Goal: Obtain resource: Download file/media

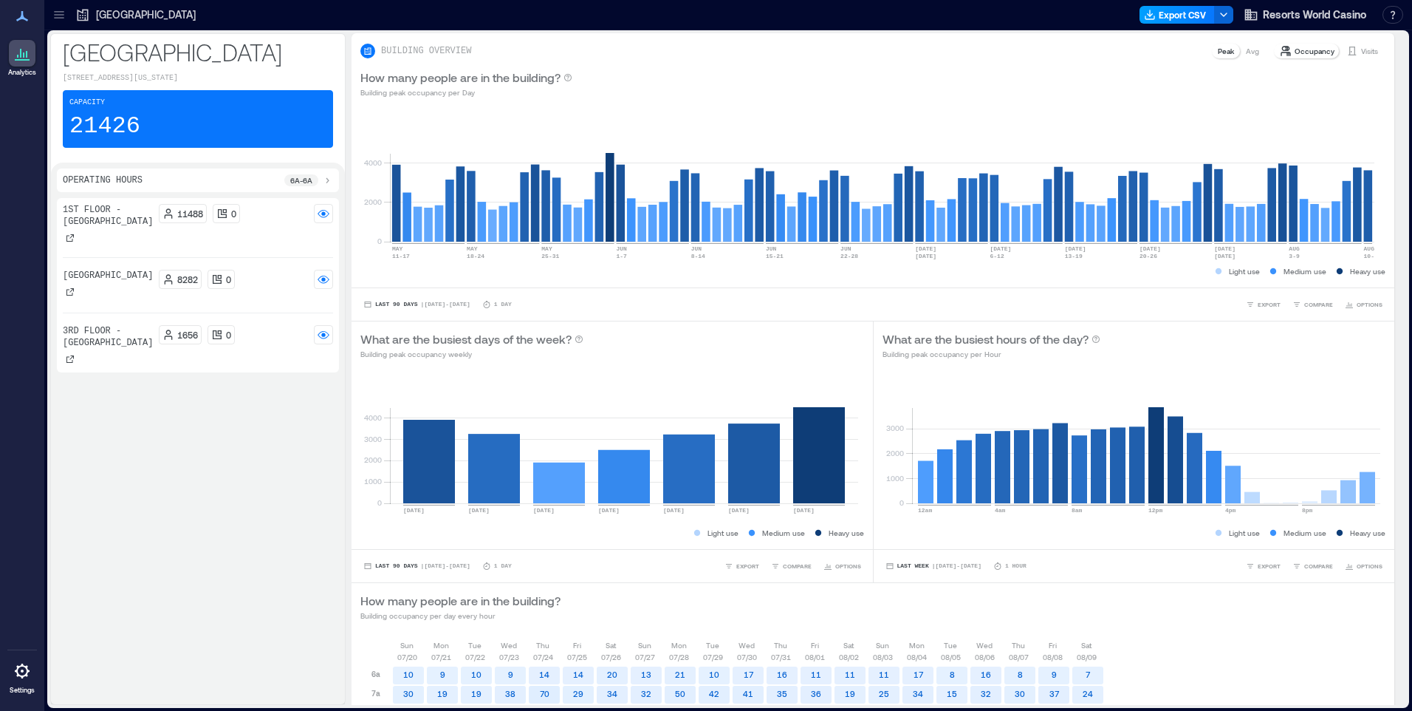
click at [1176, 7] on button "Export CSV" at bounding box center [1177, 15] width 75 height 18
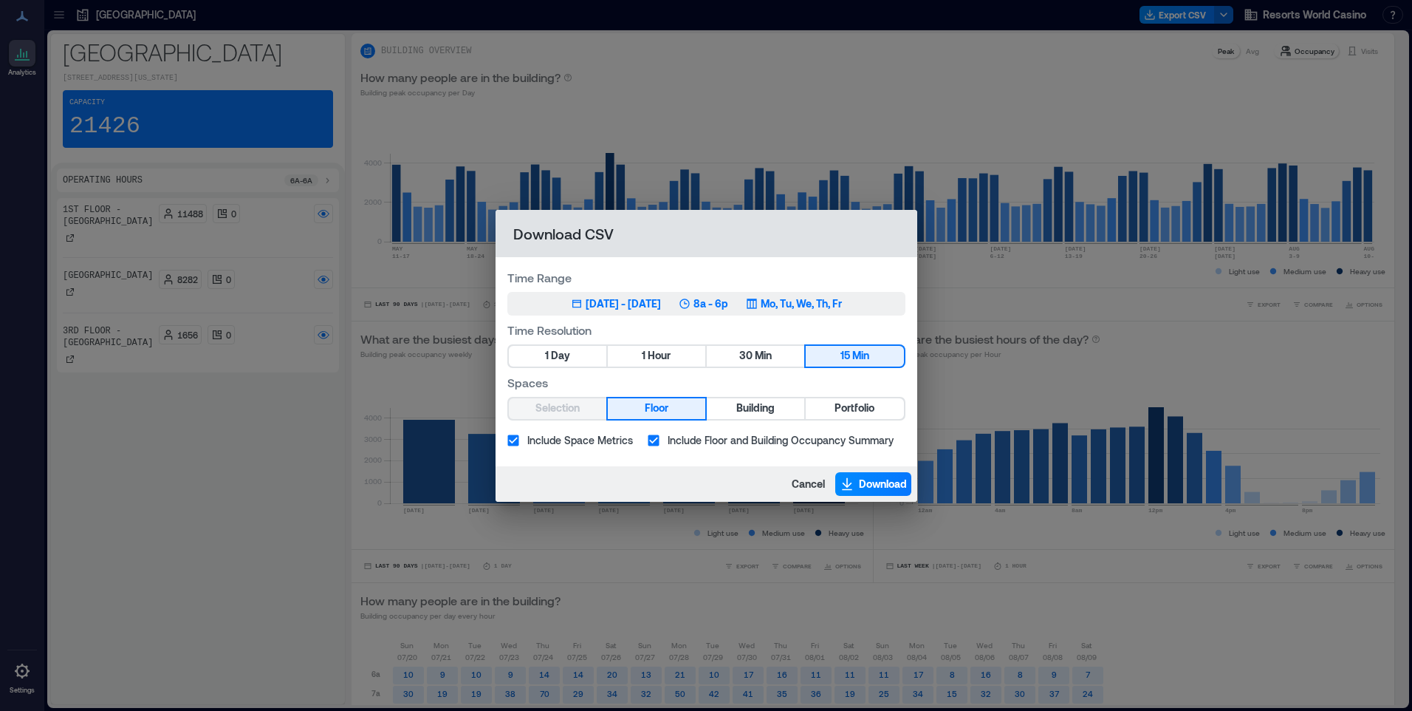
click at [727, 297] on p "8a - 6p" at bounding box center [711, 303] width 35 height 15
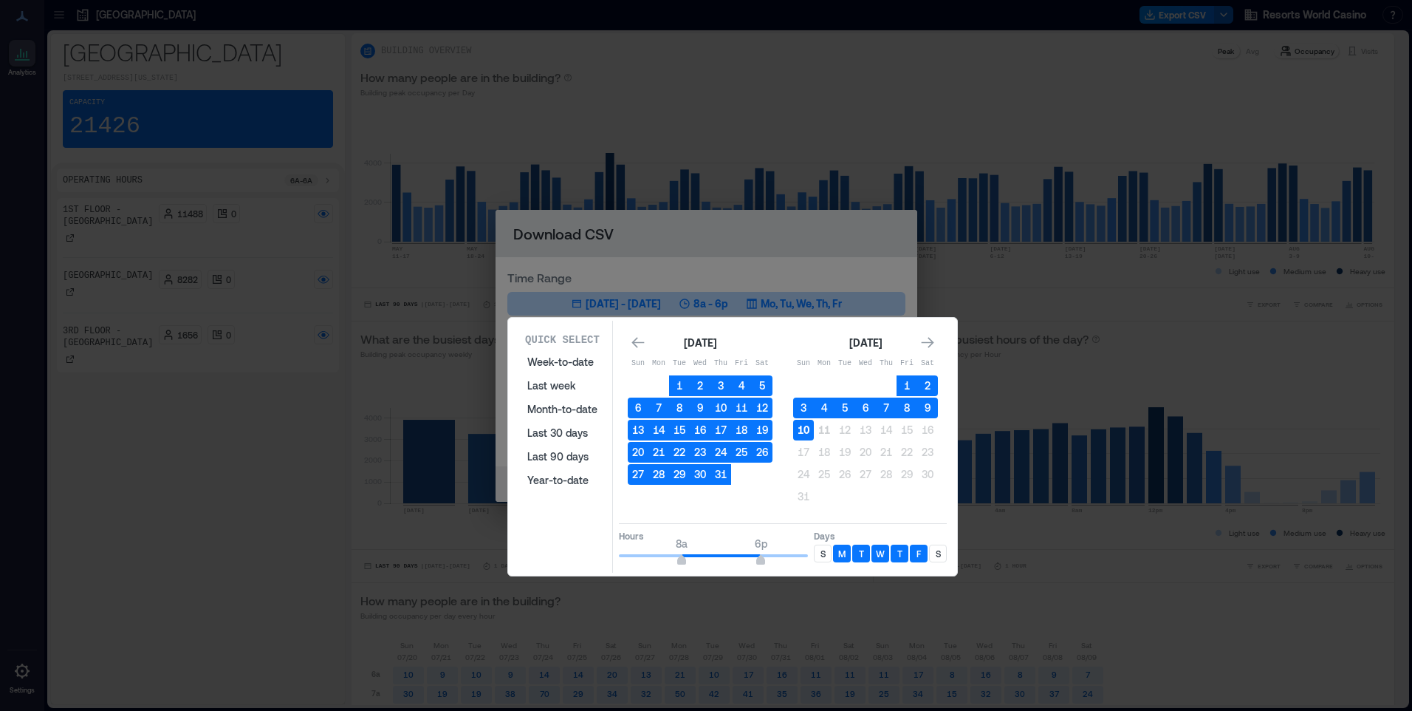
click at [809, 425] on button "10" at bounding box center [803, 430] width 21 height 21
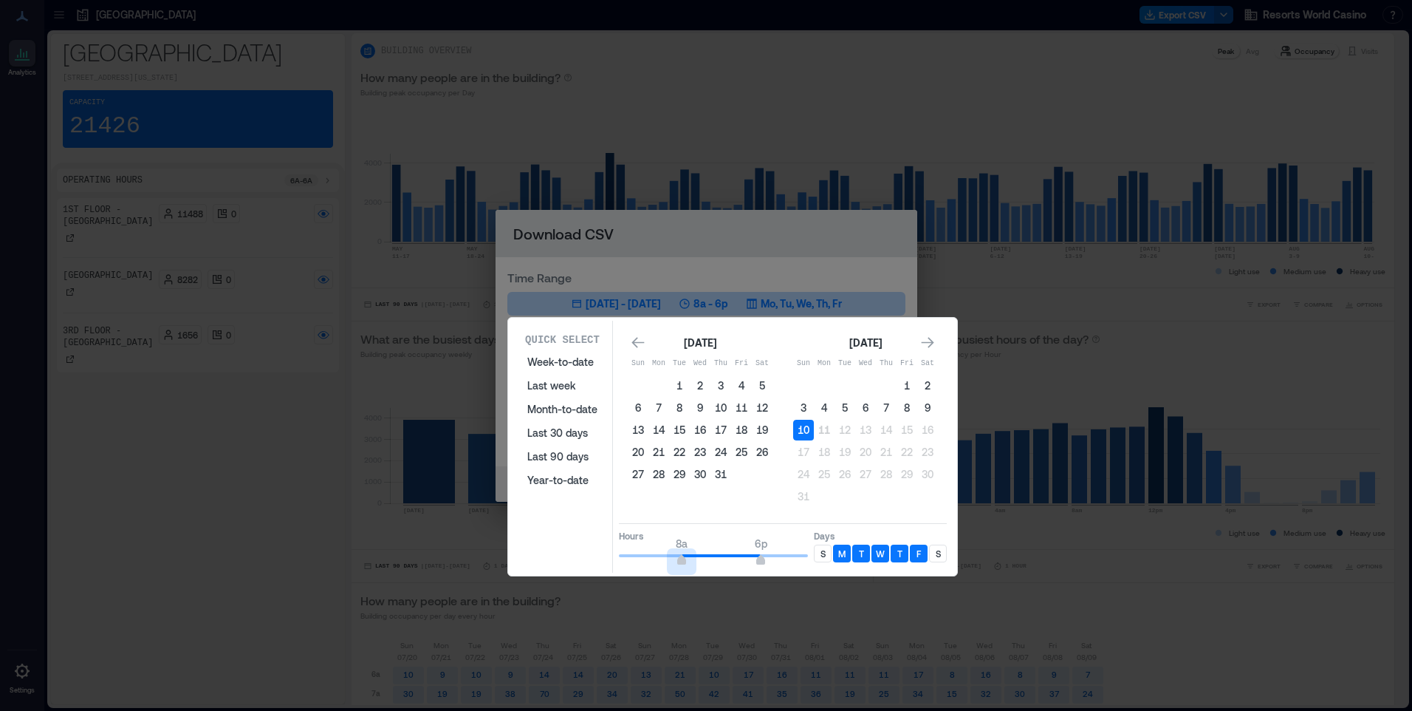
type input "*"
drag, startPoint x: 682, startPoint y: 558, endPoint x: 619, endPoint y: 546, distance: 63.9
click at [535, 544] on div "Quick Select Week-to-date Last week Month-to-date Last 30 days Last 90 days Yea…" at bounding box center [733, 447] width 440 height 252
click at [765, 567] on div "Quick Select Week-to-date Last week Month-to-date Last 30 days Last 90 days Yea…" at bounding box center [733, 447] width 440 height 252
type input "**"
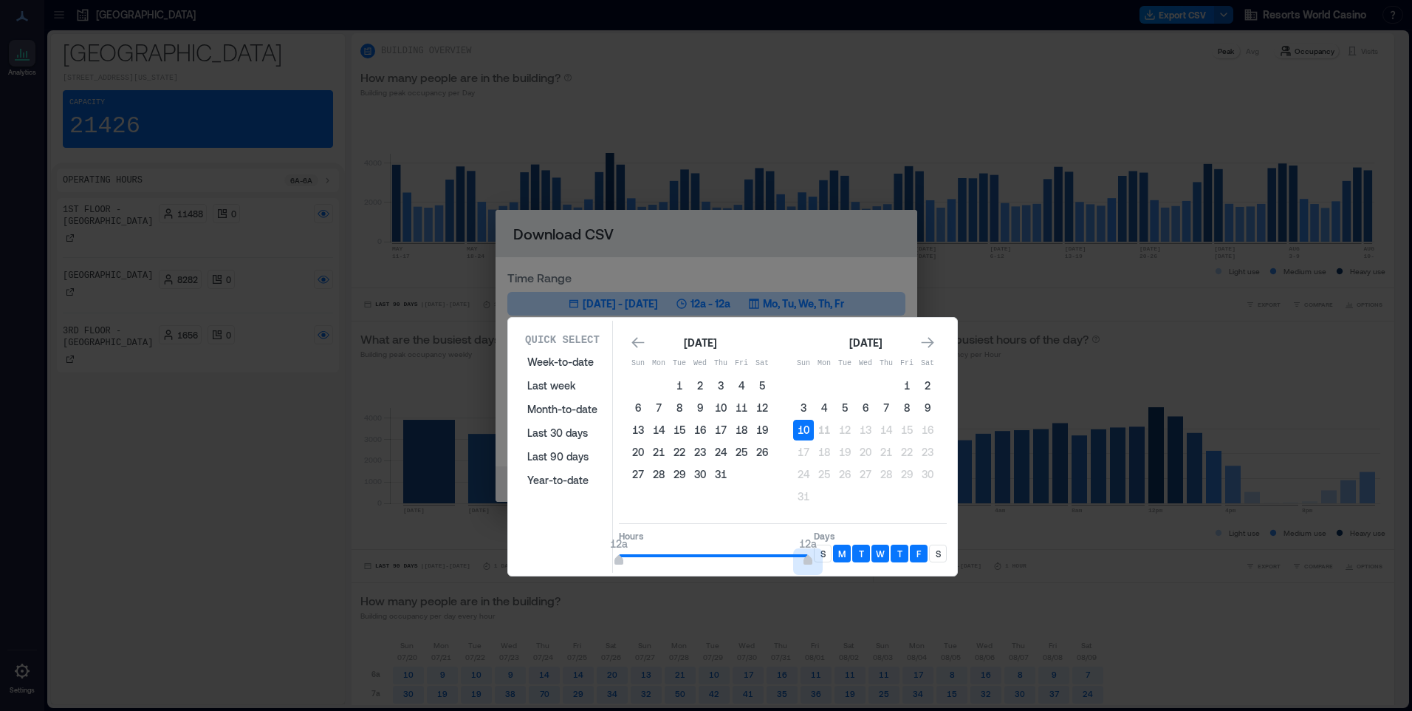
drag, startPoint x: 757, startPoint y: 560, endPoint x: 836, endPoint y: 558, distance: 79.1
click at [836, 558] on div "Hours 12a 12a Days S M T W T F S" at bounding box center [783, 545] width 328 height 44
drag, startPoint x: 815, startPoint y: 547, endPoint x: 825, endPoint y: 548, distance: 9.6
click at [817, 547] on div "Hours 12a 12a Days S M T W T F S" at bounding box center [783, 545] width 328 height 44
drag, startPoint x: 825, startPoint y: 548, endPoint x: 894, endPoint y: 552, distance: 68.8
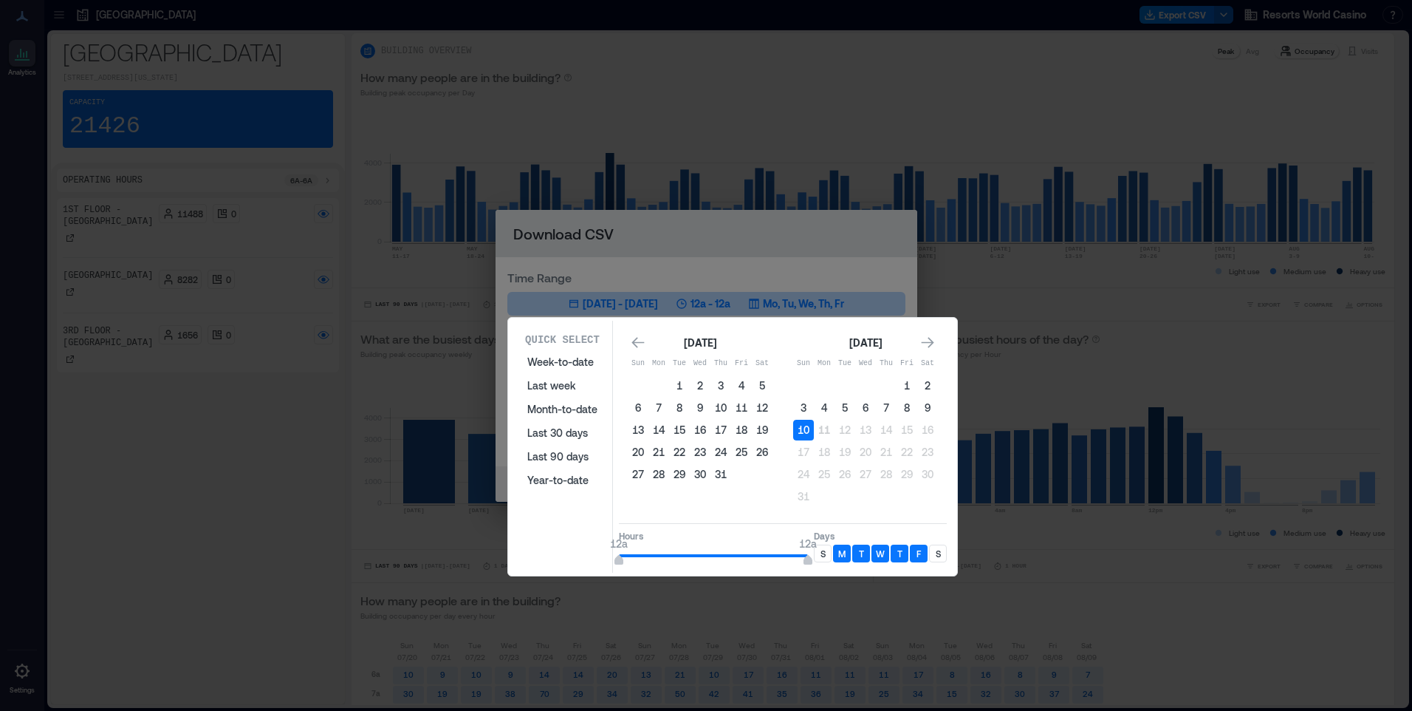
click at [826, 549] on div "S" at bounding box center [823, 553] width 18 height 18
click at [942, 553] on div "S" at bounding box center [938, 553] width 18 height 18
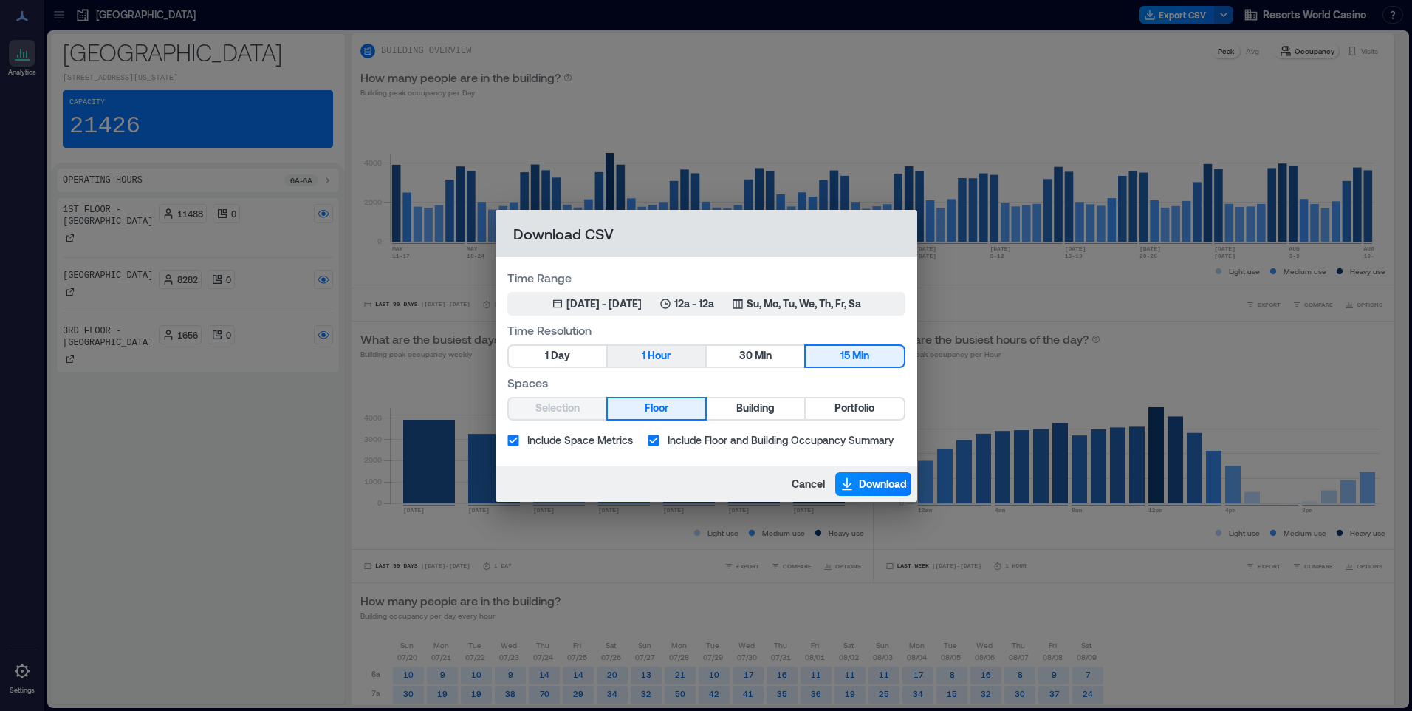
click at [668, 357] on span "Hour" at bounding box center [659, 355] width 23 height 18
click at [859, 406] on span "Portfolio" at bounding box center [855, 408] width 40 height 18
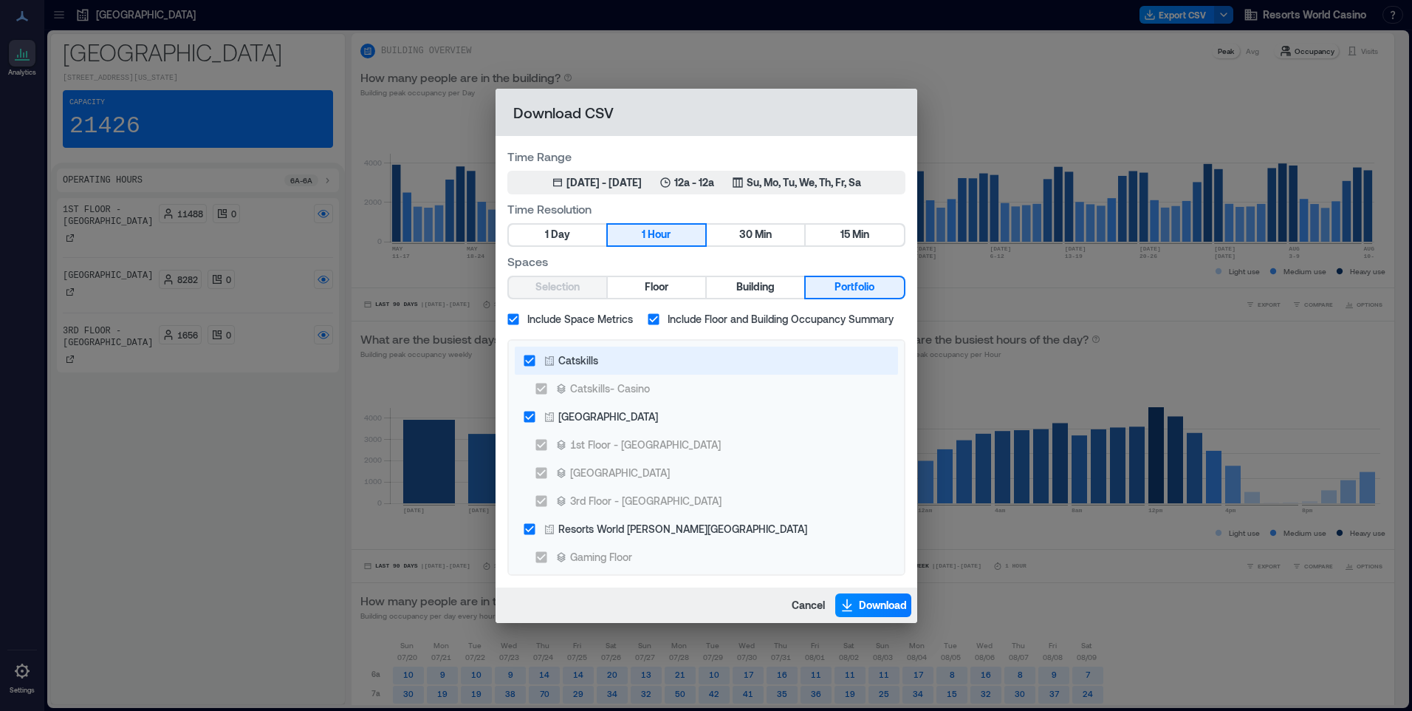
click at [558, 352] on div "Catskills" at bounding box center [578, 360] width 40 height 16
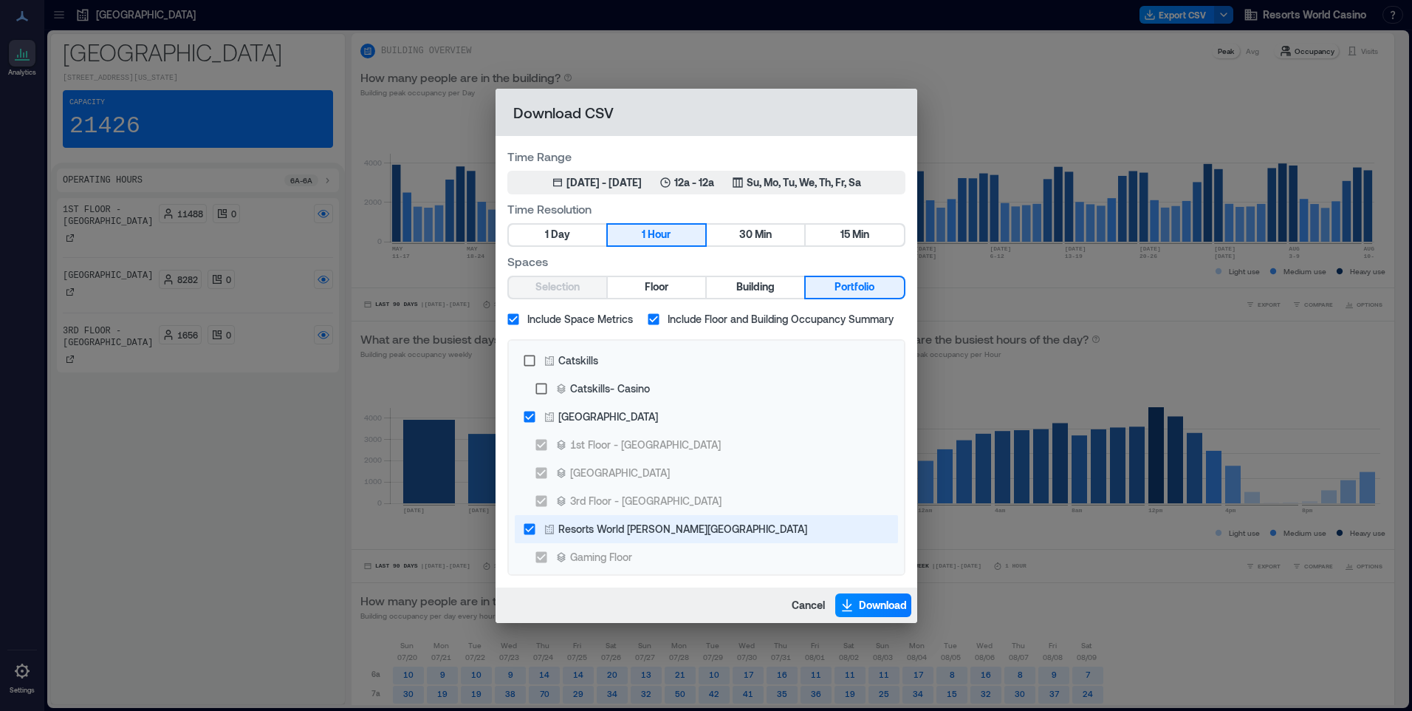
click at [585, 521] on div "Resorts World [PERSON_NAME][GEOGRAPHIC_DATA]" at bounding box center [682, 529] width 249 height 16
click at [552, 309] on label "Include Space Metrics" at bounding box center [566, 319] width 134 height 28
click at [863, 602] on span "Download" at bounding box center [883, 605] width 48 height 15
